Goal: Task Accomplishment & Management: Manage account settings

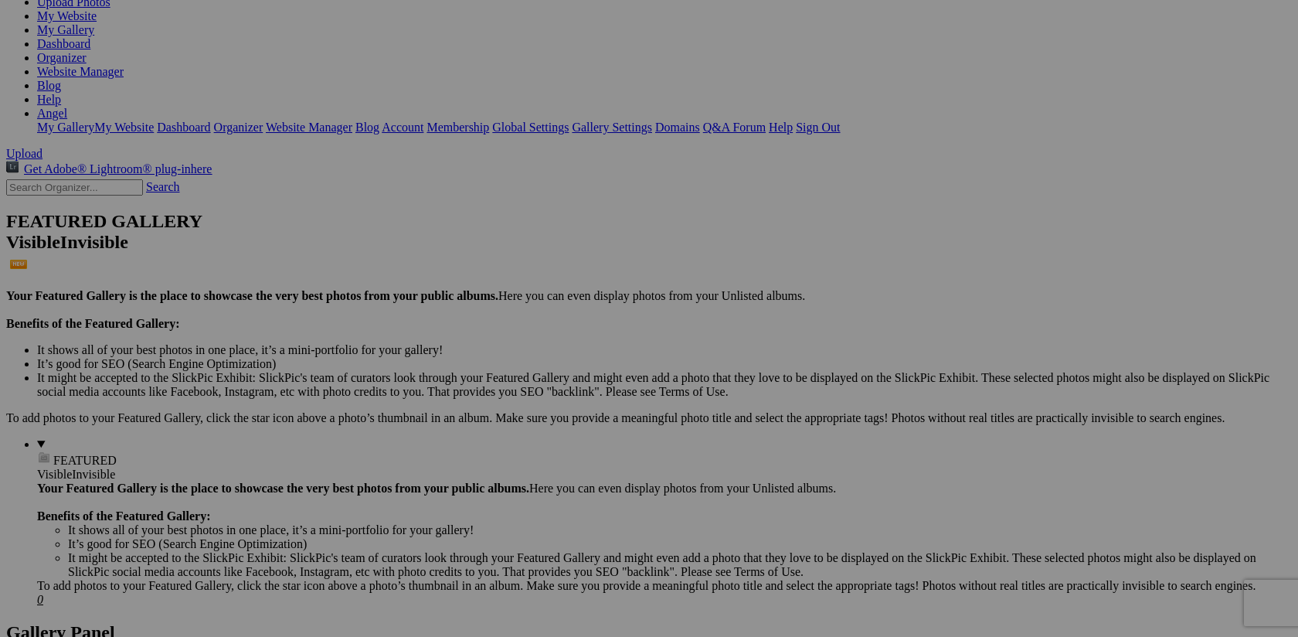
scroll to position [179, 0]
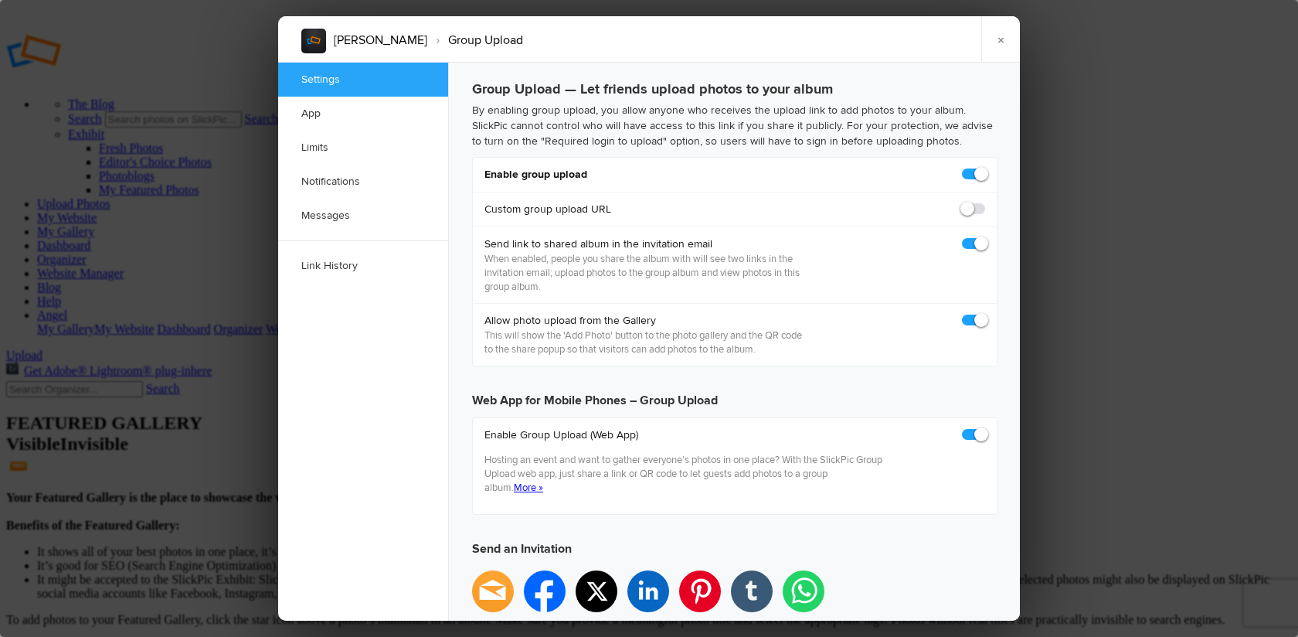
checkbox input "true"
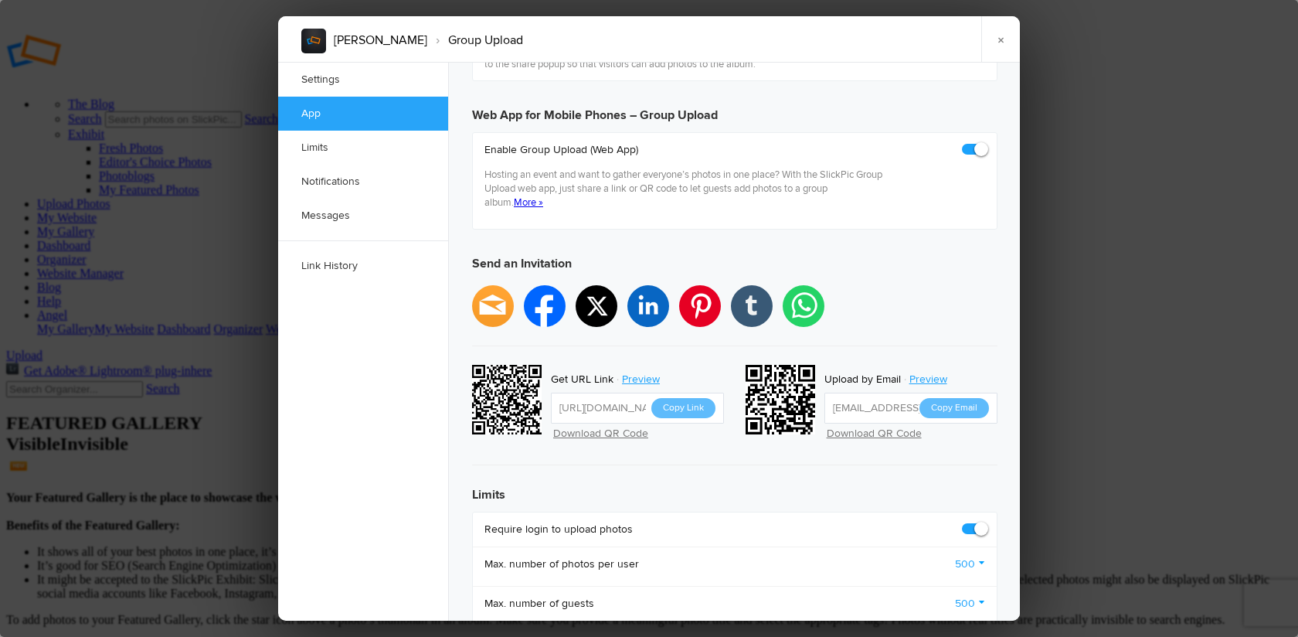
scroll to position [277, 0]
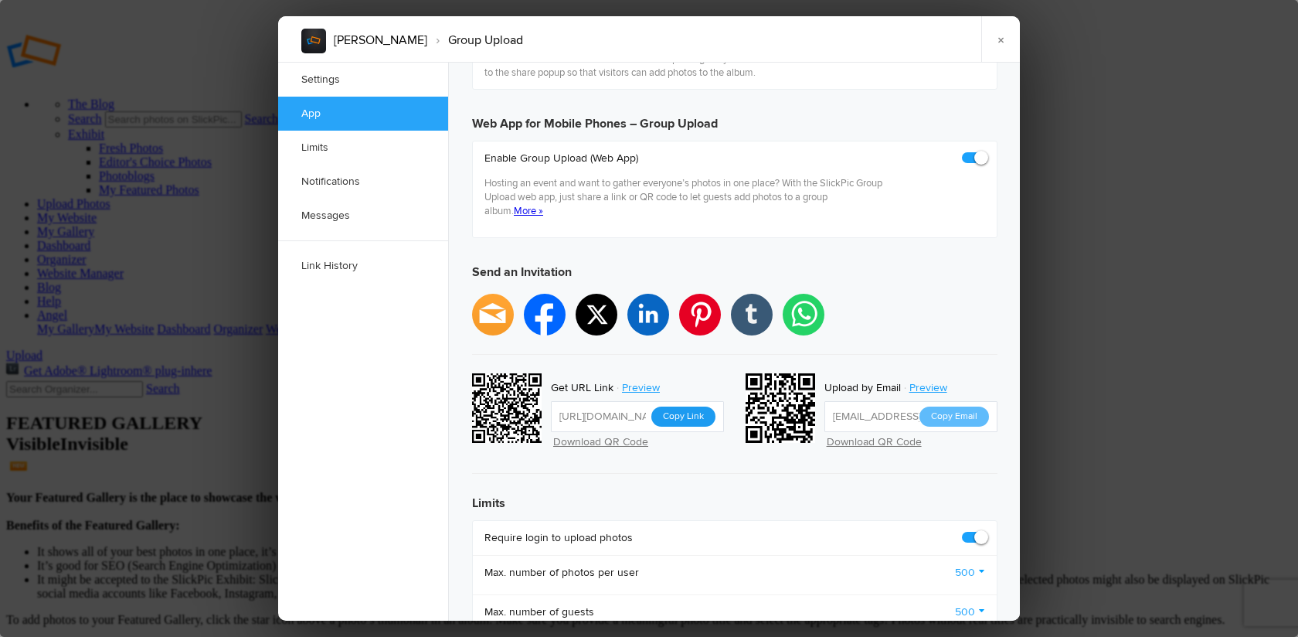
click at [689, 406] on button "Copy Link" at bounding box center [683, 416] width 64 height 20
click at [1005, 38] on link "×" at bounding box center [1000, 39] width 39 height 46
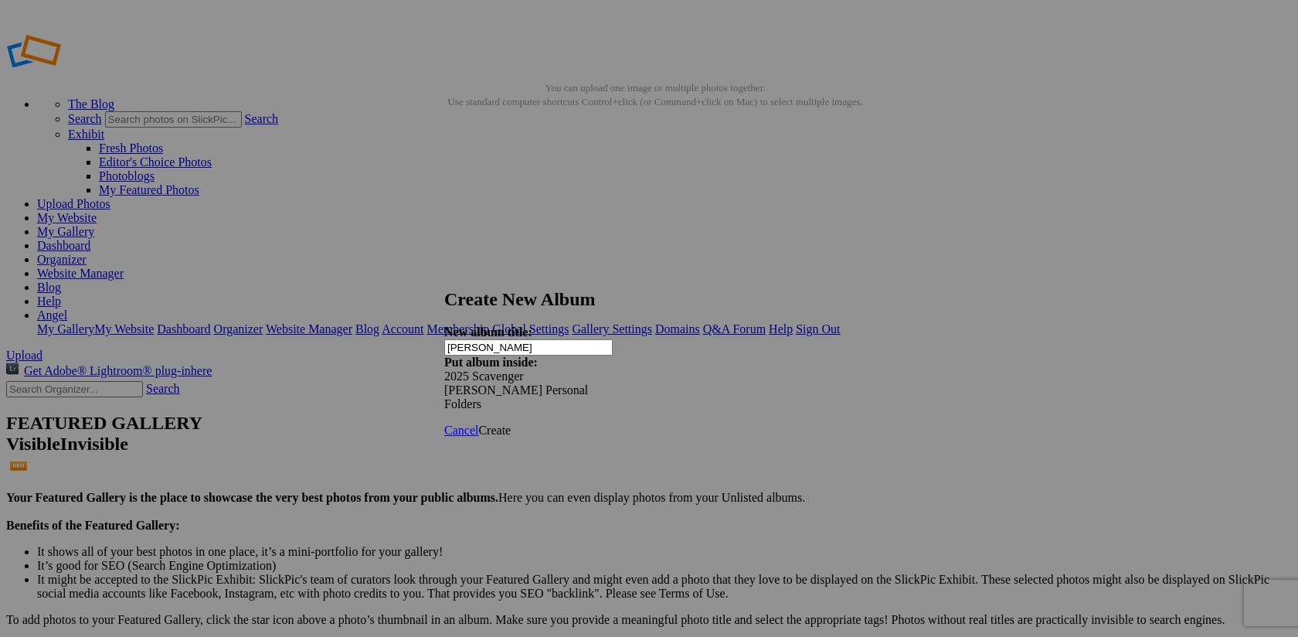
type input "Marcelino Rodriguez"
click at [511, 423] on span "Create" at bounding box center [494, 429] width 32 height 13
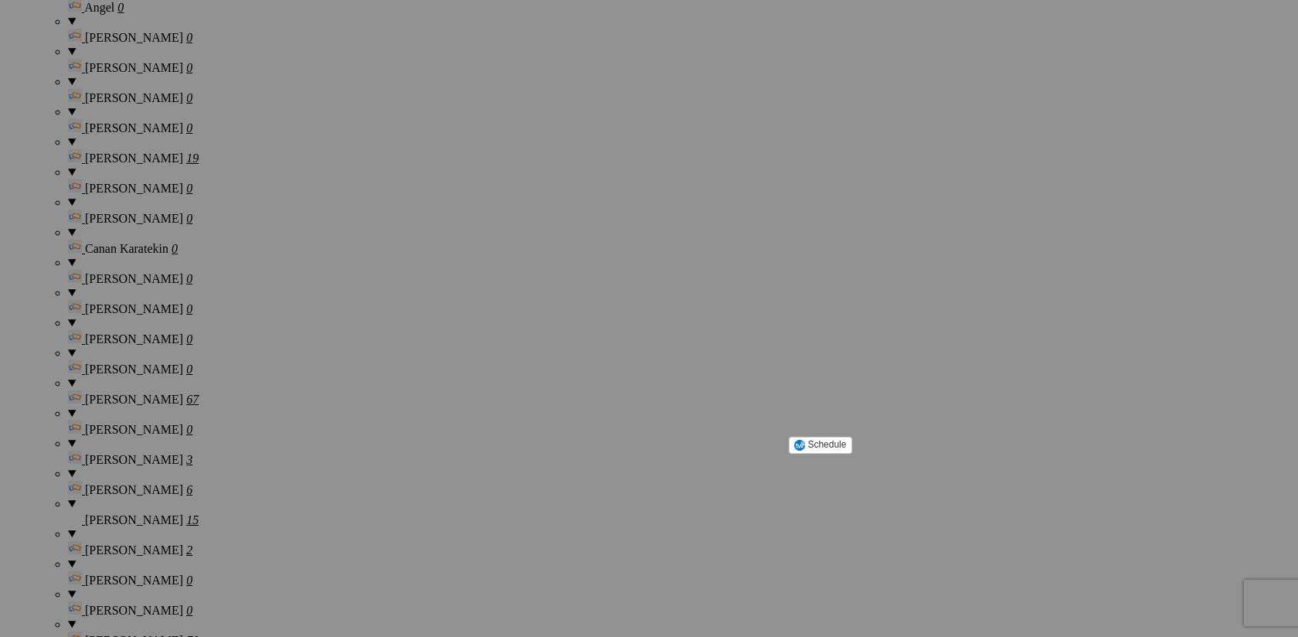
scroll to position [1328, 0]
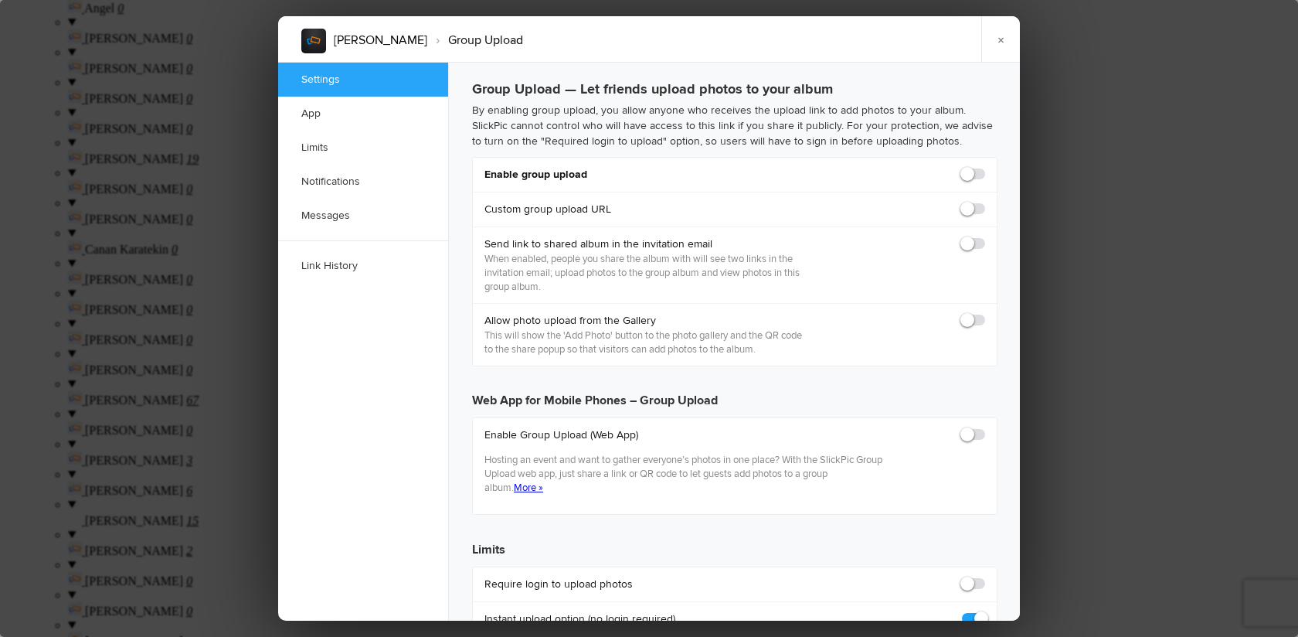
scroll to position [0, 0]
checkbox input "true"
click at [985, 167] on span at bounding box center [985, 167] width 0 height 0
click at [985, 167] on input "checkbox" at bounding box center [985, 166] width 1 height 1
checkbox input "true"
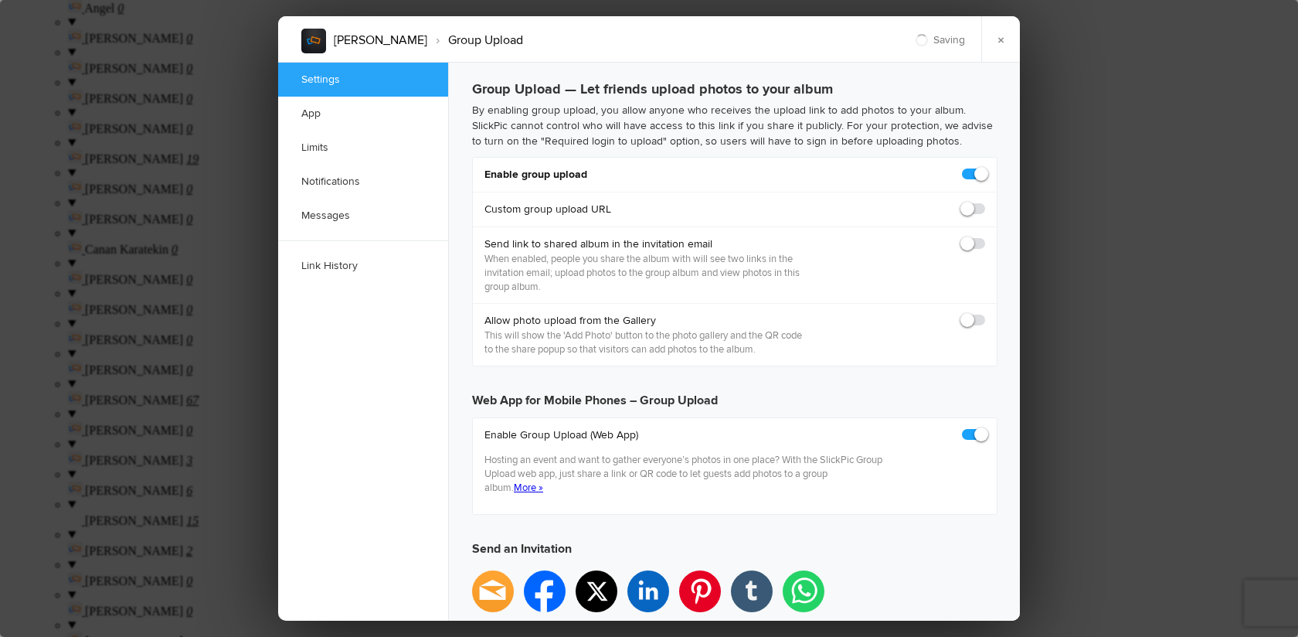
click at [985, 236] on span at bounding box center [985, 236] width 0 height 0
click at [985, 236] on input "checkbox" at bounding box center [985, 236] width 1 height 1
checkbox input "false"
type input "https://slickpic.us/18412357cNjY"
click at [985, 236] on span at bounding box center [985, 236] width 0 height 0
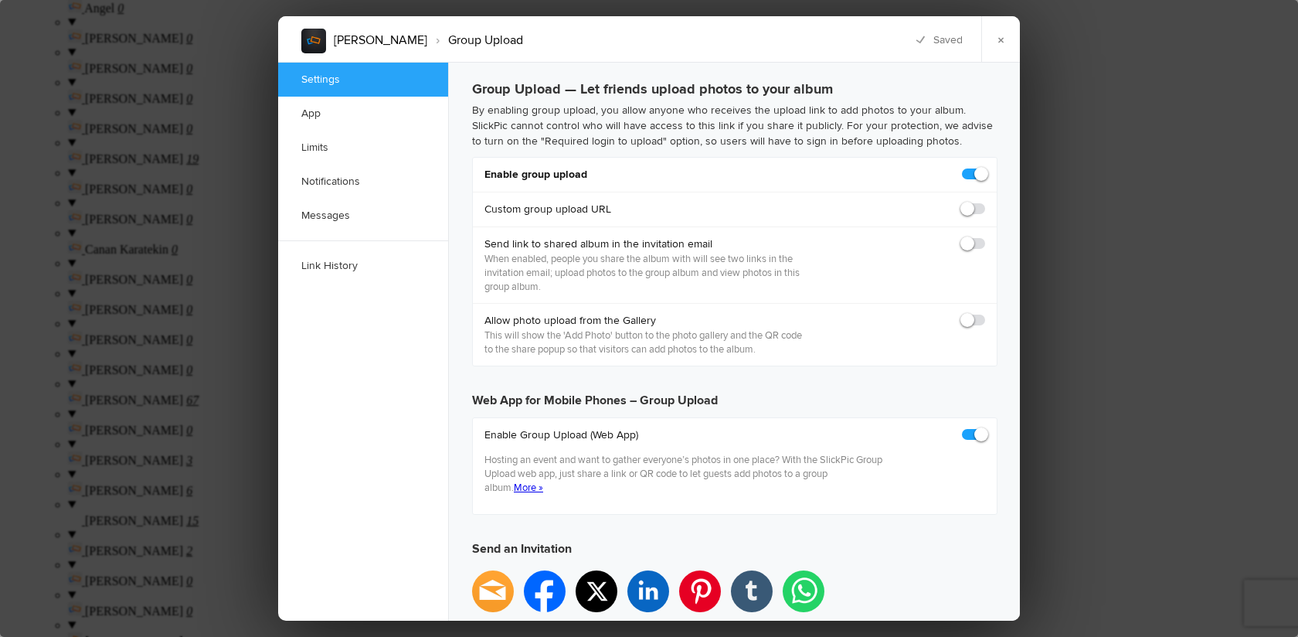
click at [985, 236] on input "checkbox" at bounding box center [985, 236] width 1 height 1
checkbox input "true"
click at [985, 313] on span at bounding box center [985, 313] width 0 height 0
click at [985, 313] on input "checkbox" at bounding box center [985, 312] width 1 height 1
checkbox input "true"
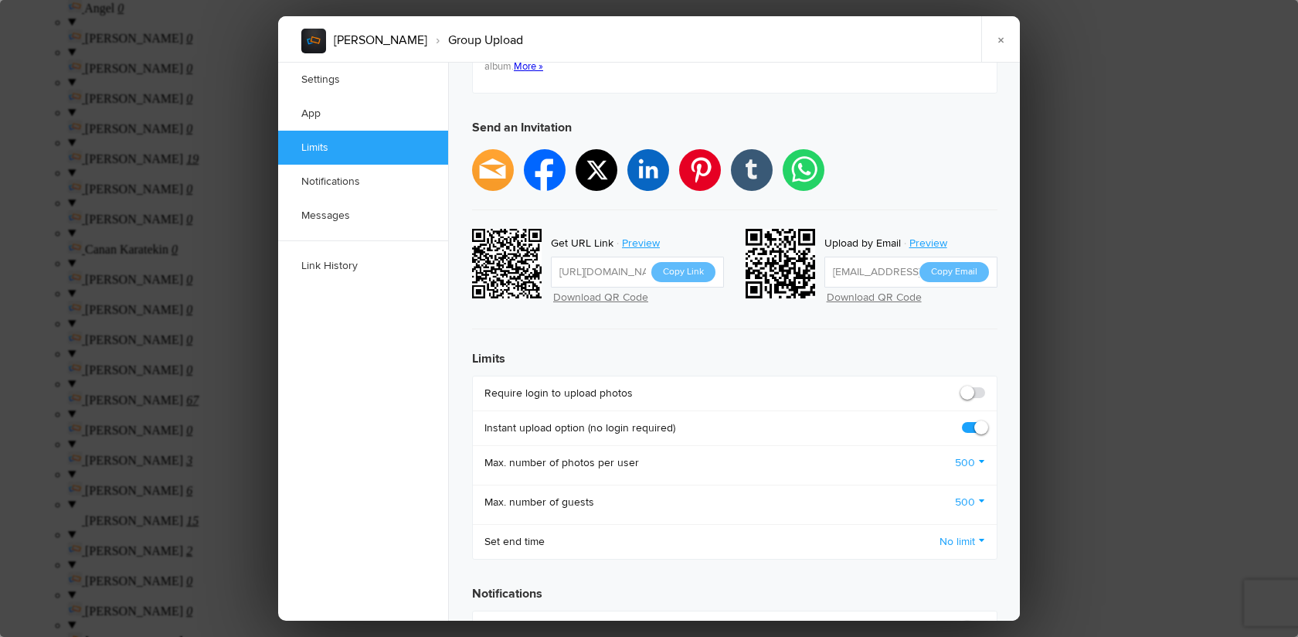
scroll to position [576, 0]
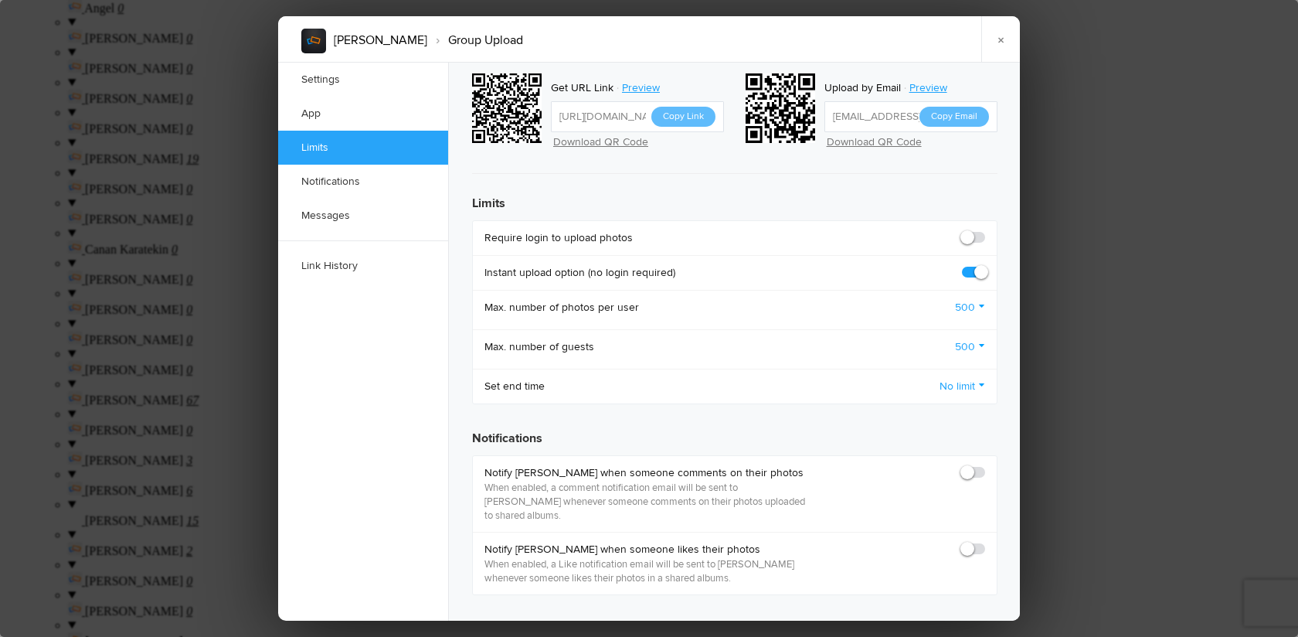
click at [985, 230] on span at bounding box center [985, 230] width 0 height 0
click at [985, 230] on input "checkbox" at bounding box center [985, 230] width 1 height 1
checkbox input "true"
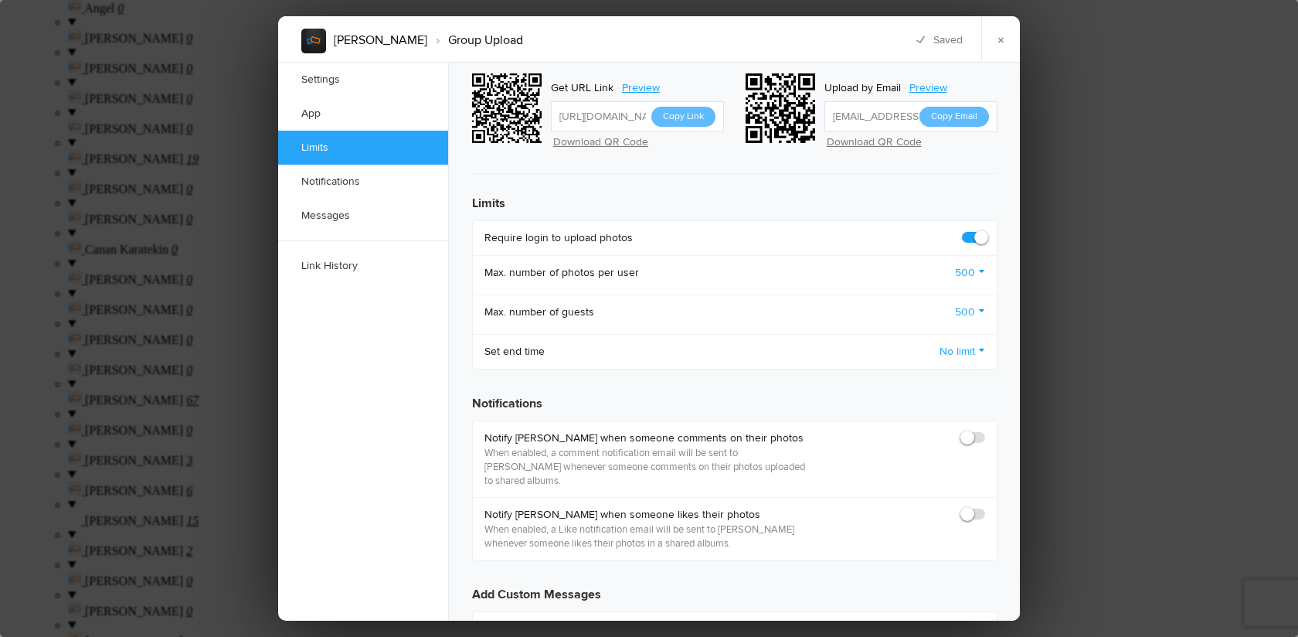
click at [985, 430] on span at bounding box center [985, 430] width 0 height 0
click at [985, 430] on input "checkbox" at bounding box center [985, 430] width 1 height 1
checkbox input "true"
click at [985, 507] on span at bounding box center [985, 507] width 0 height 0
click at [985, 506] on input "checkbox" at bounding box center [985, 506] width 1 height 1
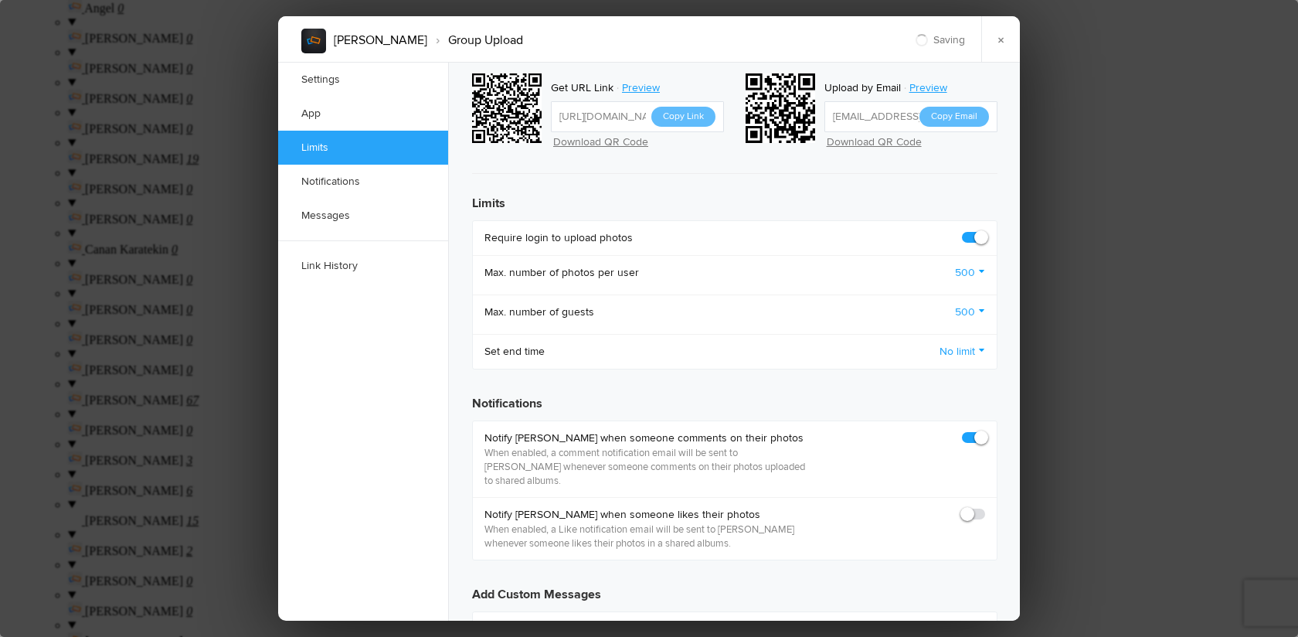
checkbox input "true"
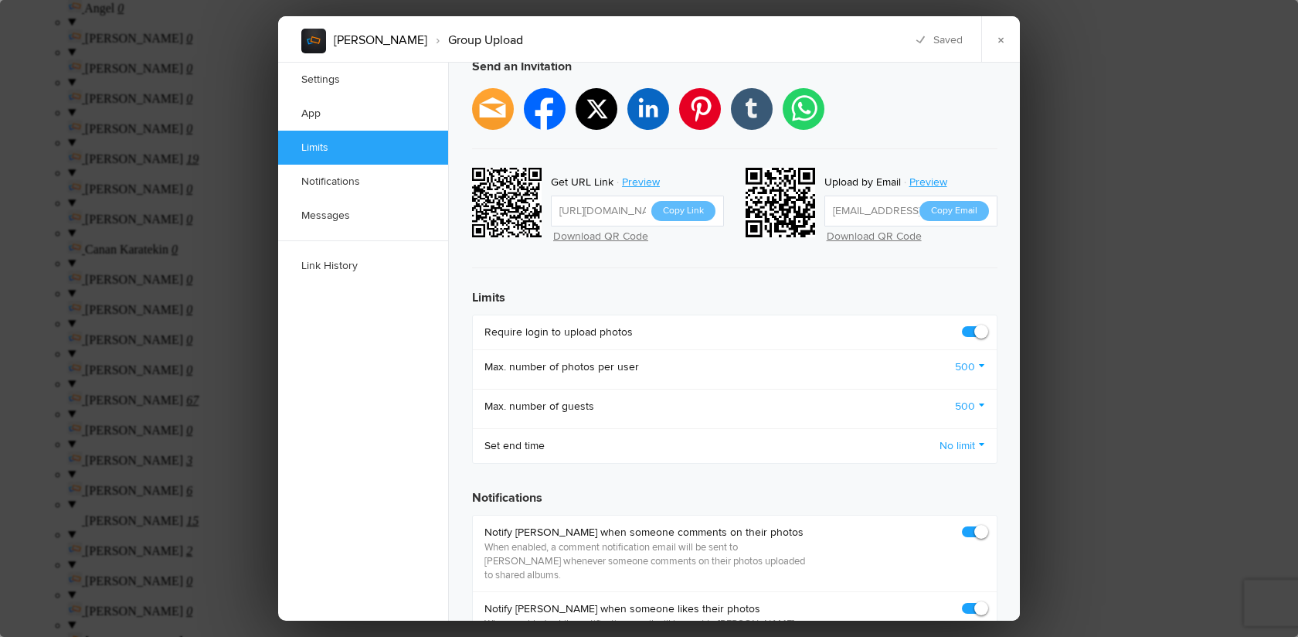
scroll to position [474, 0]
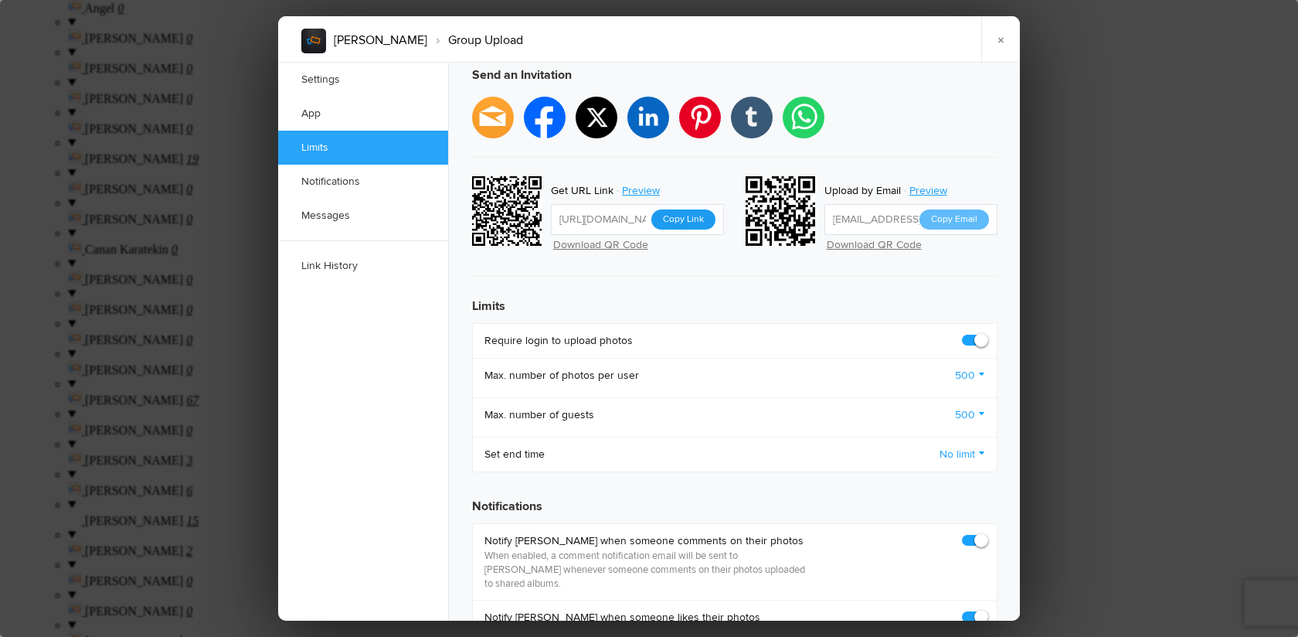
click at [682, 209] on button "Copy Link" at bounding box center [683, 219] width 64 height 20
click at [1004, 40] on link "×" at bounding box center [1000, 39] width 39 height 46
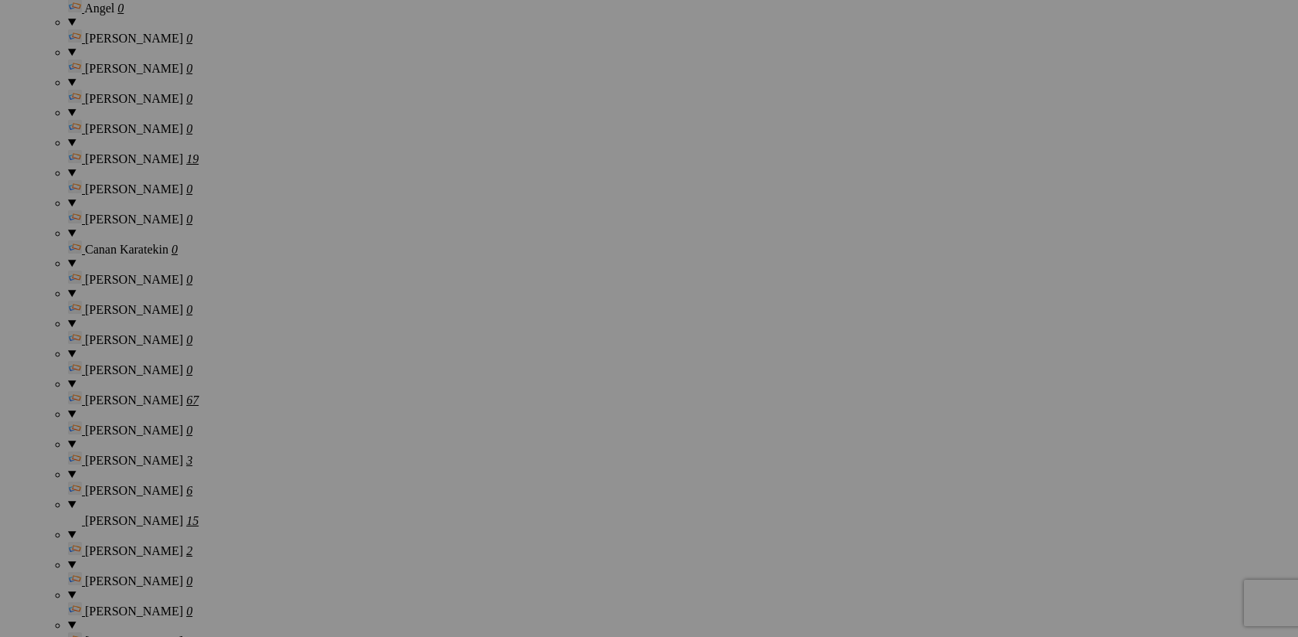
type input "[PERSON_NAME]"
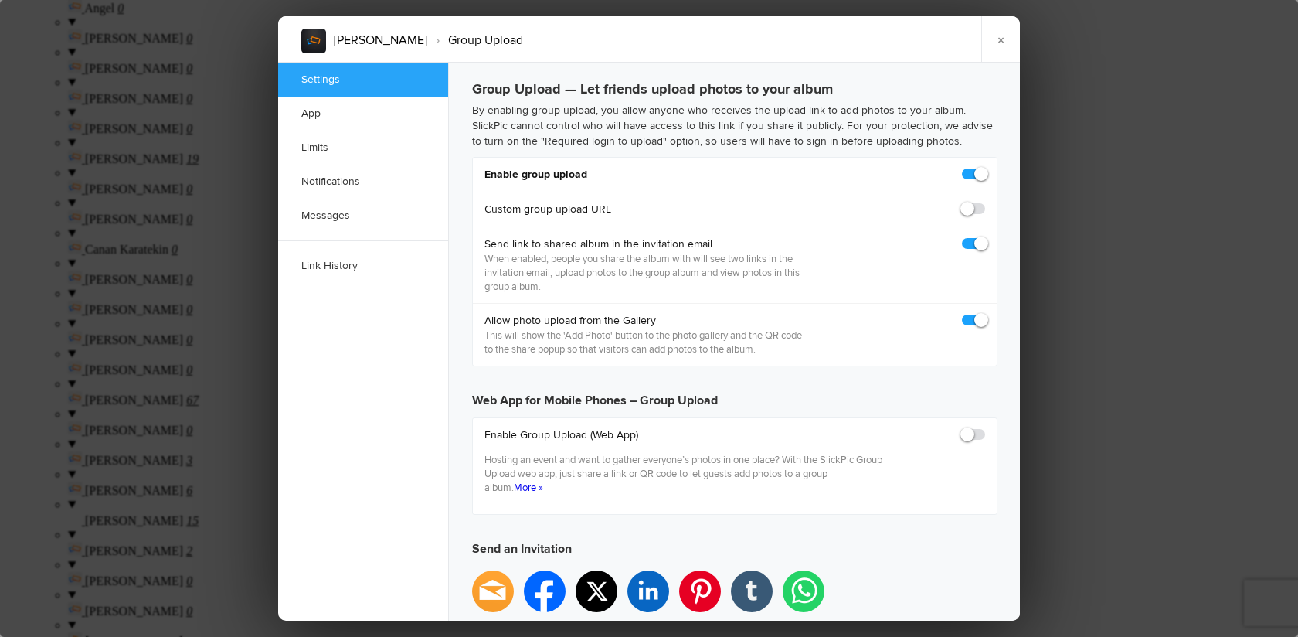
scroll to position [0, 0]
checkbox input "true"
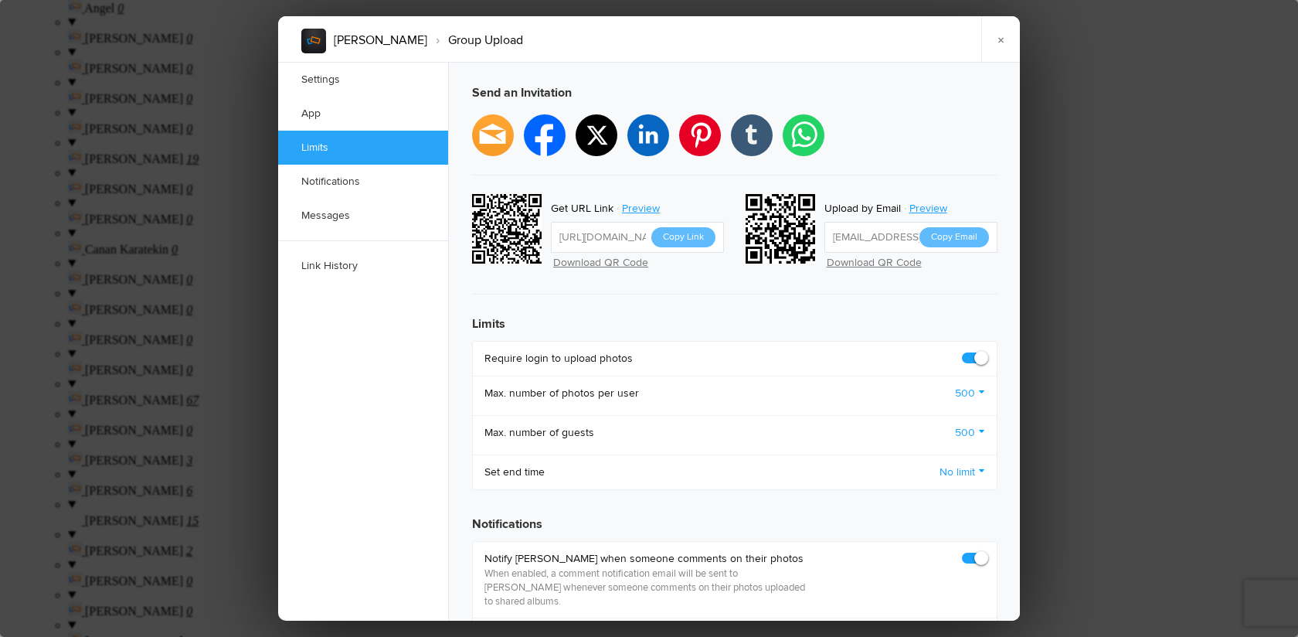
scroll to position [444, 0]
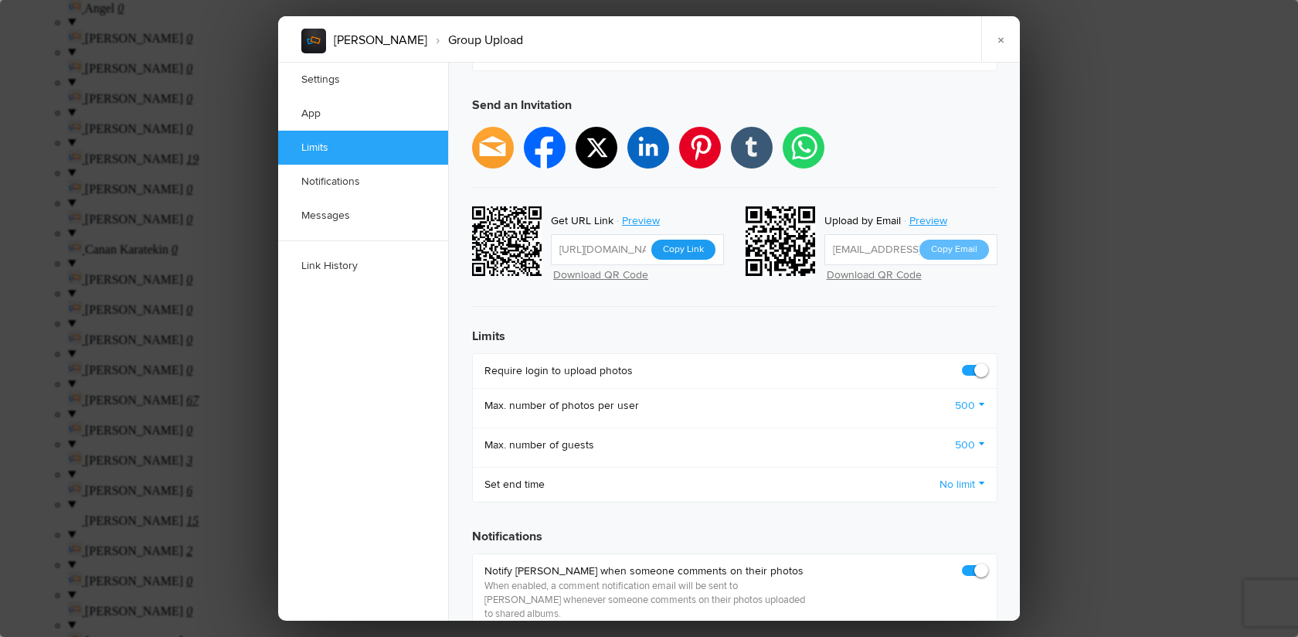
type input "[PERSON_NAME]"
click at [691, 240] on button "Copy Link" at bounding box center [683, 250] width 64 height 20
click at [1003, 37] on link "×" at bounding box center [1000, 39] width 39 height 46
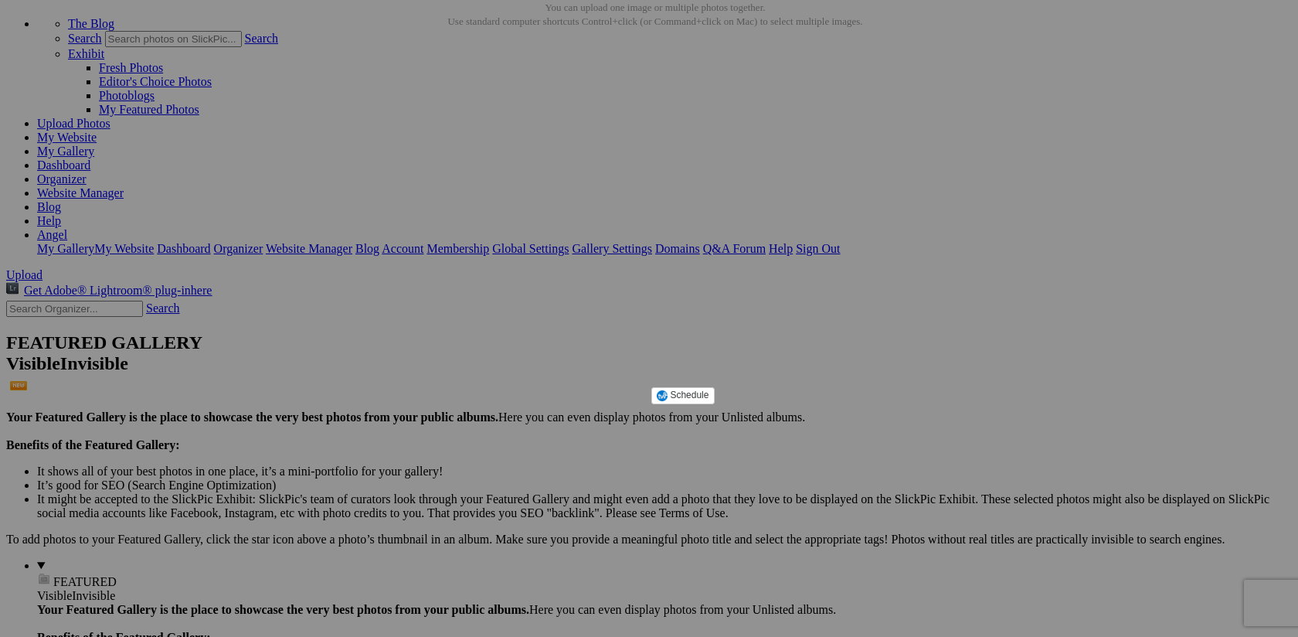
scroll to position [0, 0]
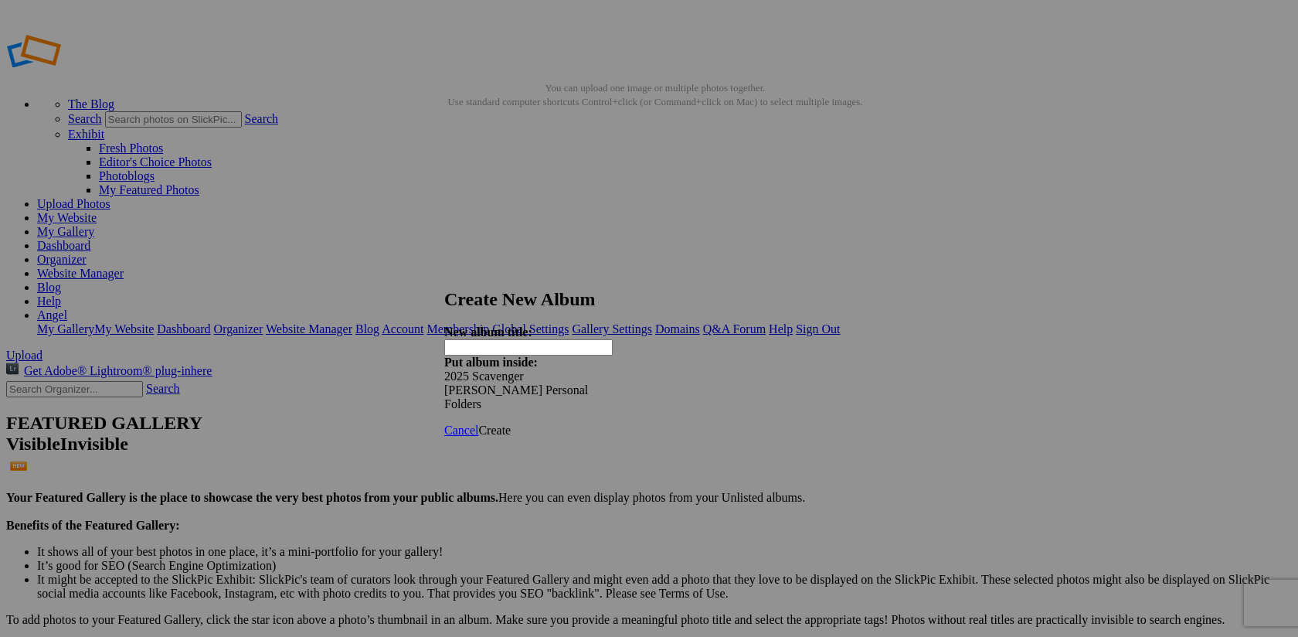
click at [553, 341] on input "text" at bounding box center [528, 347] width 168 height 16
type input "[PERSON_NAME]"
click at [511, 423] on span "Create" at bounding box center [494, 429] width 32 height 13
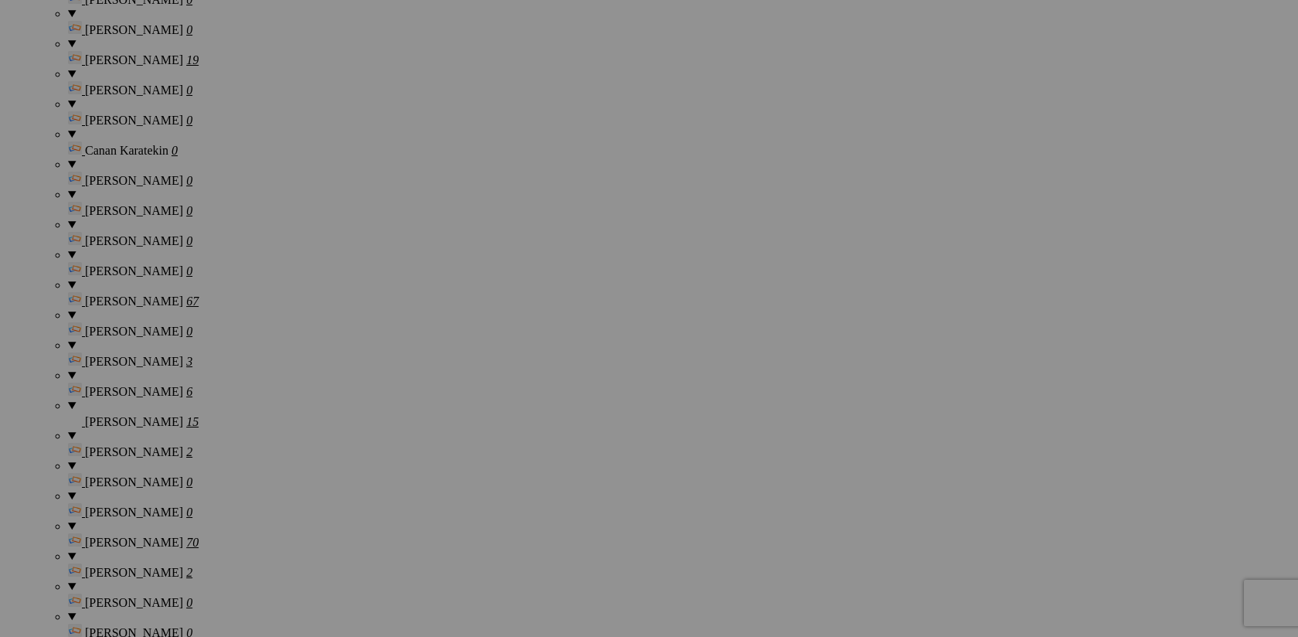
scroll to position [1428, 0]
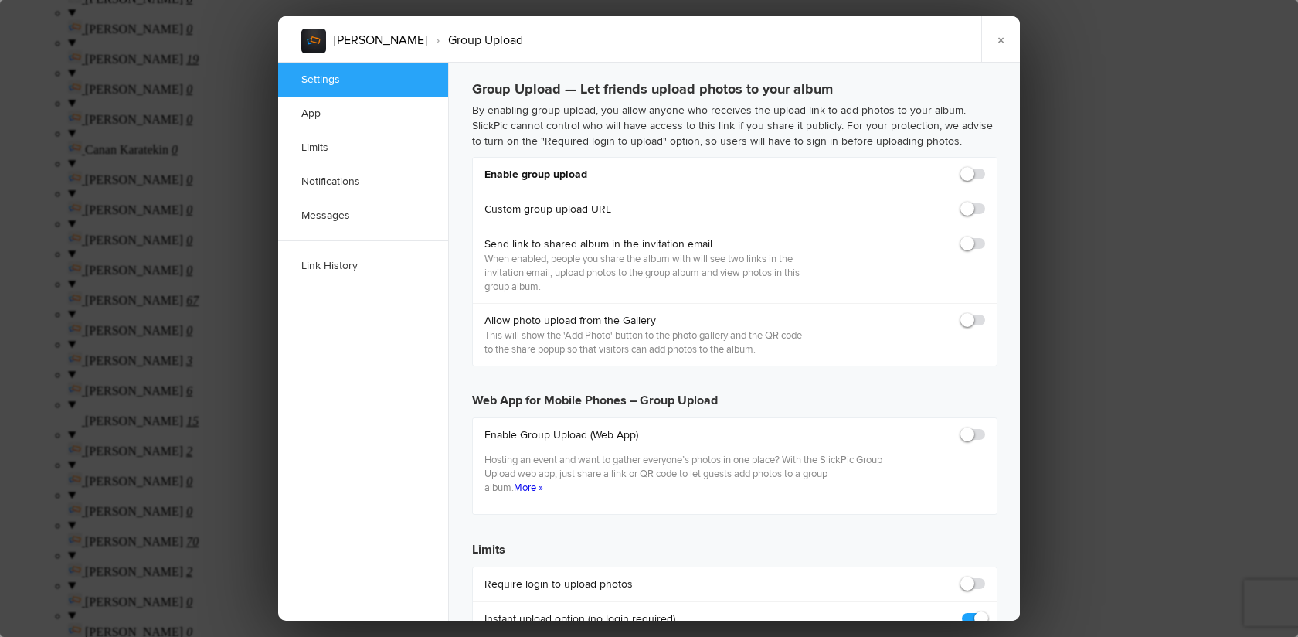
scroll to position [0, 0]
checkbox input "true"
click at [985, 167] on span at bounding box center [985, 167] width 0 height 0
click at [985, 167] on input "checkbox" at bounding box center [985, 166] width 1 height 1
checkbox input "true"
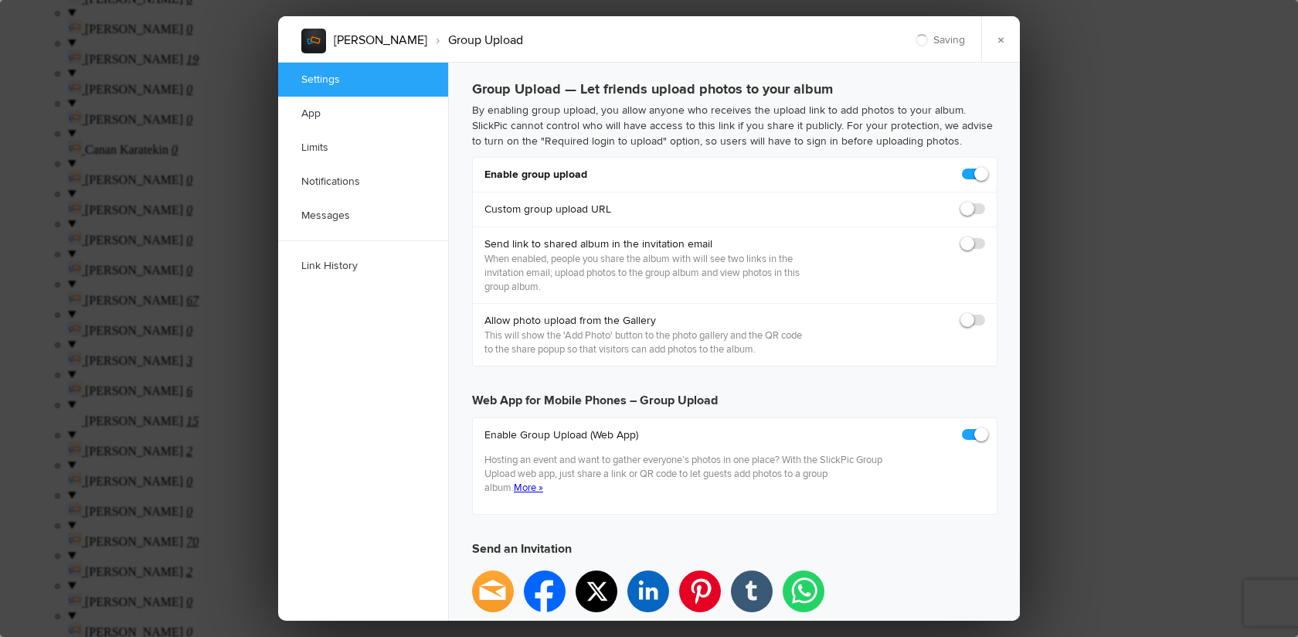
click at [985, 236] on span at bounding box center [985, 236] width 0 height 0
click at [985, 236] on input "checkbox" at bounding box center [985, 236] width 1 height 1
checkbox input "false"
type input "[URL][DOMAIN_NAME]"
click at [985, 236] on span at bounding box center [985, 236] width 0 height 0
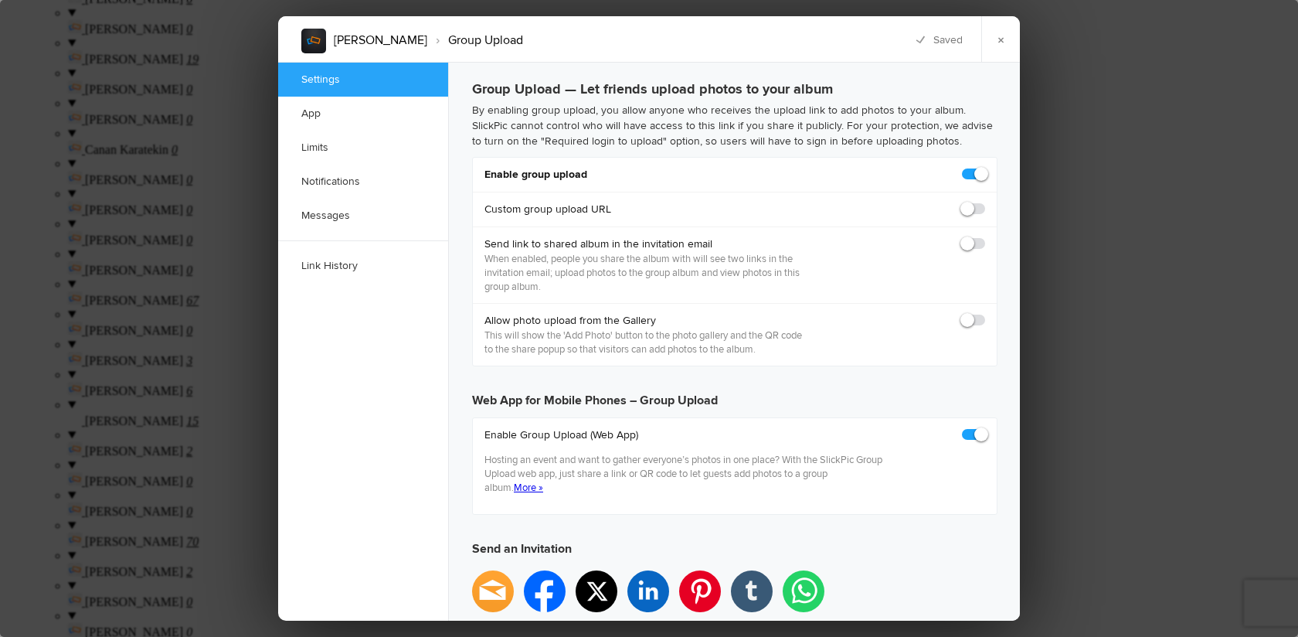
click at [985, 236] on input "checkbox" at bounding box center [985, 236] width 1 height 1
checkbox input "true"
click at [985, 313] on span at bounding box center [985, 313] width 0 height 0
click at [985, 313] on input "checkbox" at bounding box center [985, 312] width 1 height 1
checkbox input "true"
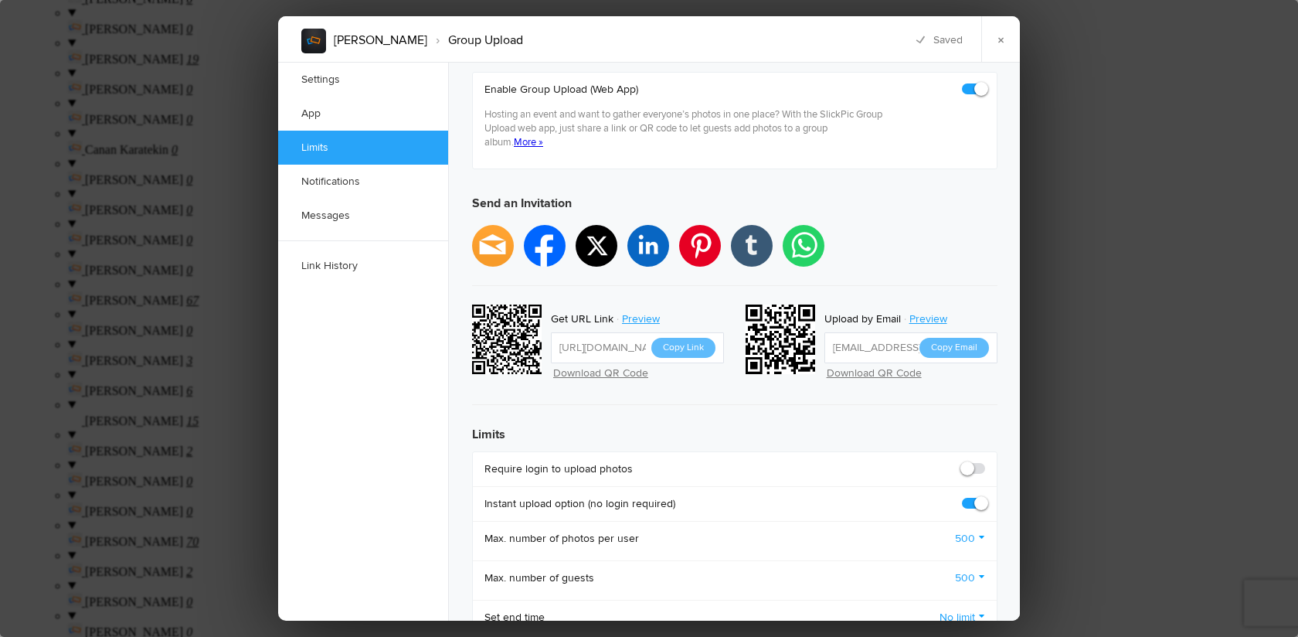
scroll to position [383, 0]
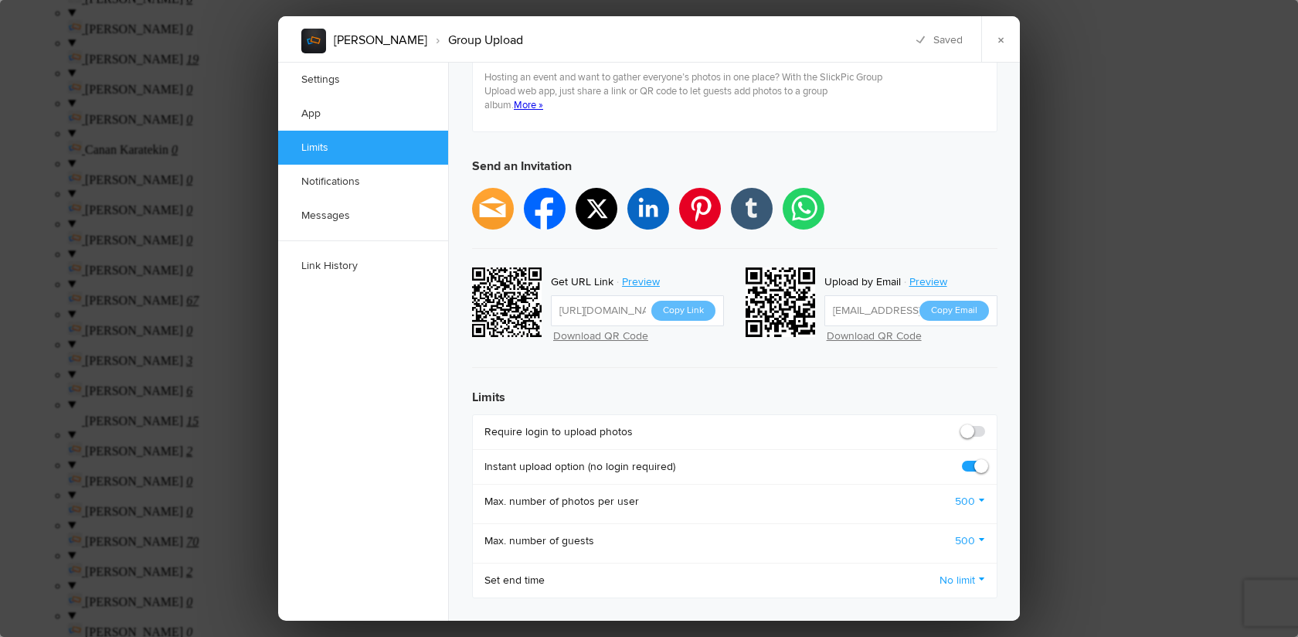
click at [985, 424] on span at bounding box center [985, 424] width 0 height 0
click at [985, 423] on input "checkbox" at bounding box center [985, 423] width 1 height 1
checkbox input "true"
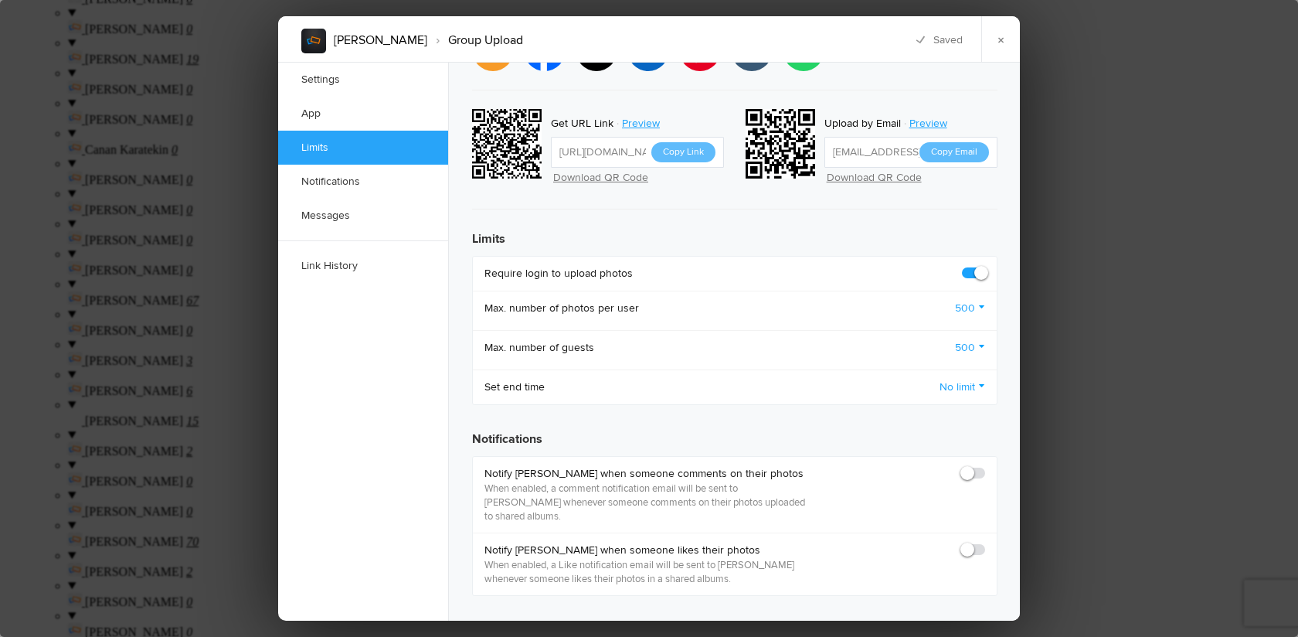
scroll to position [565, 0]
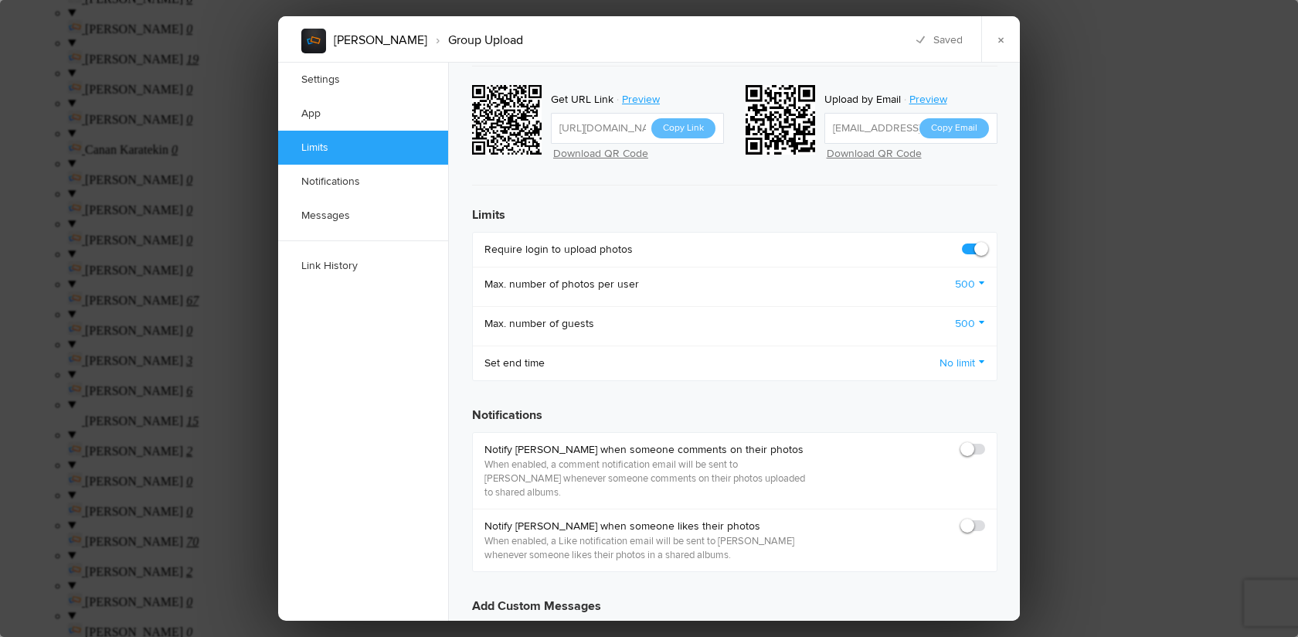
click at [985, 442] on span at bounding box center [985, 442] width 0 height 0
click at [985, 441] on input "checkbox" at bounding box center [985, 441] width 1 height 1
checkbox input "true"
click at [985, 519] on span at bounding box center [985, 519] width 0 height 0
click at [985, 518] on input "checkbox" at bounding box center [985, 518] width 1 height 1
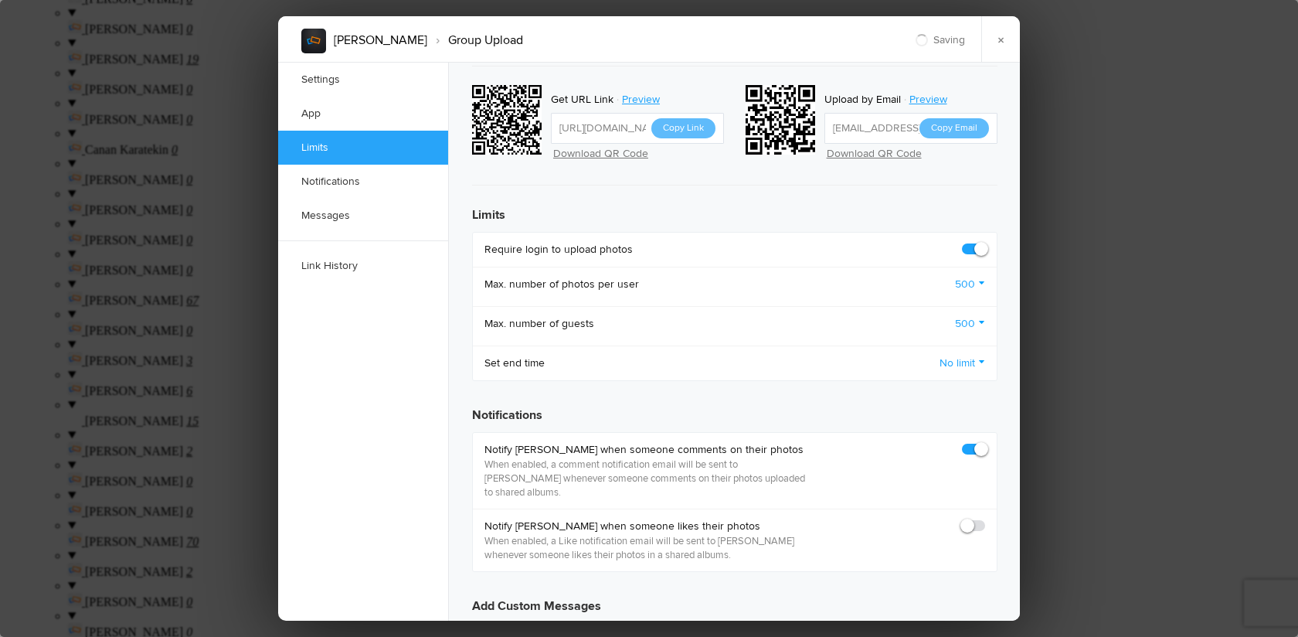
checkbox input "true"
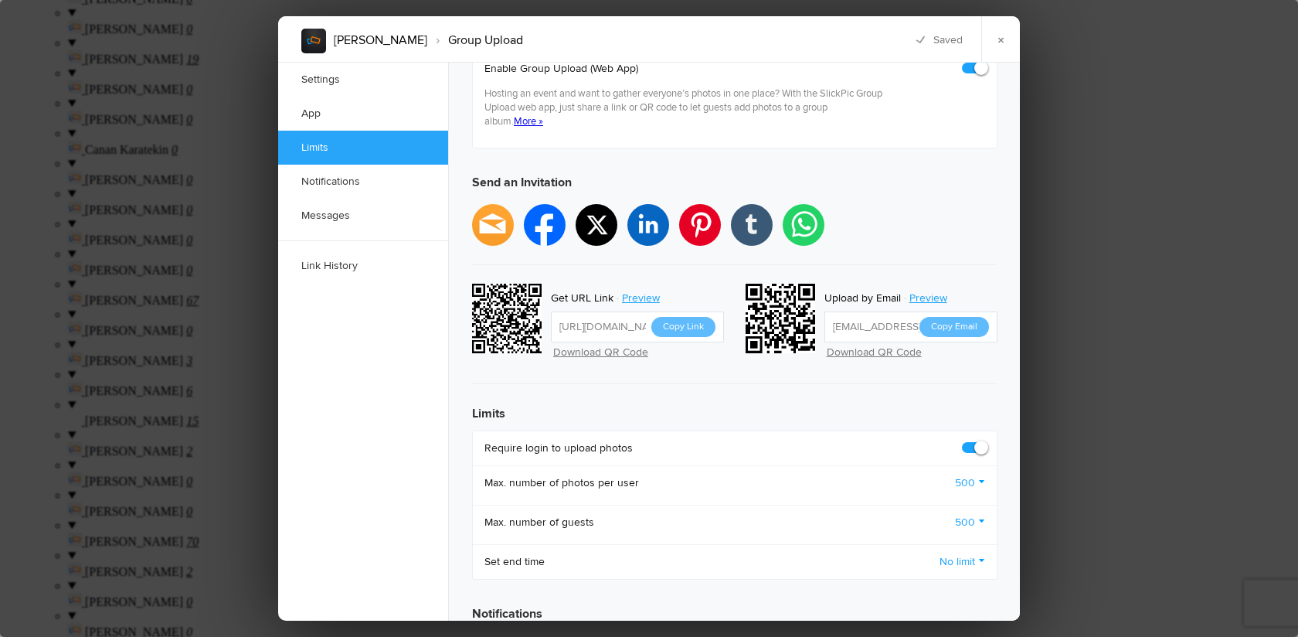
scroll to position [354, 0]
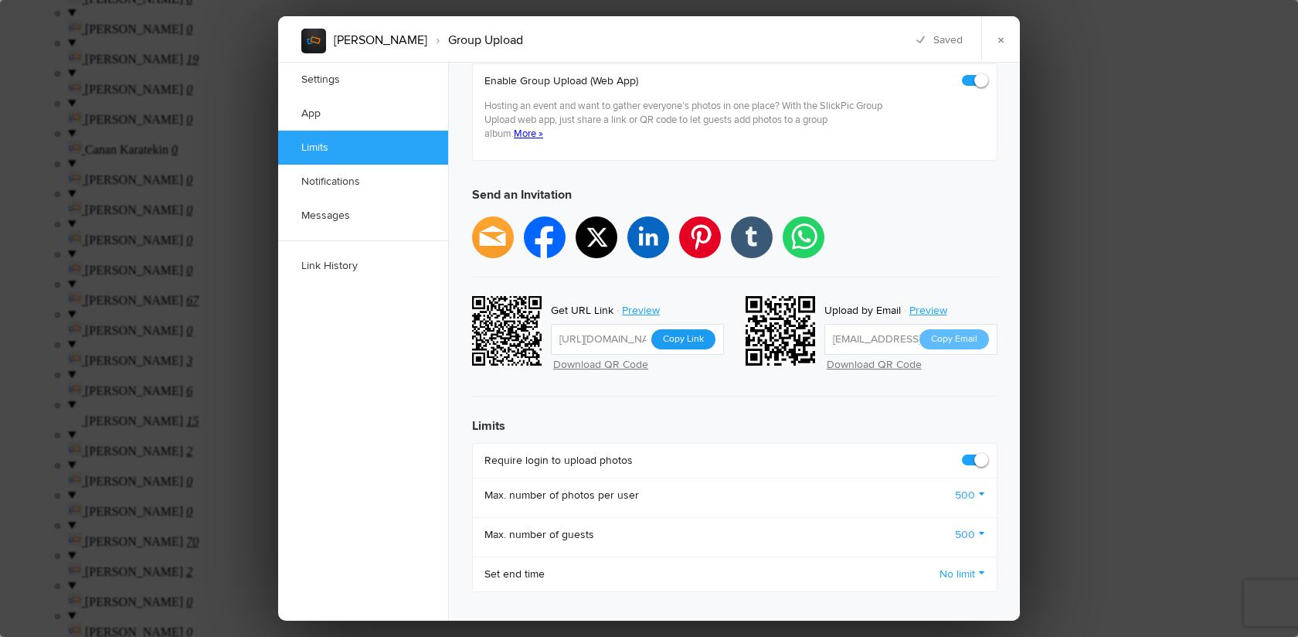
click at [696, 329] on button "Copy Link" at bounding box center [683, 339] width 64 height 20
click at [1003, 42] on link "×" at bounding box center [1000, 39] width 39 height 46
